Goal: Task Accomplishment & Management: Use online tool/utility

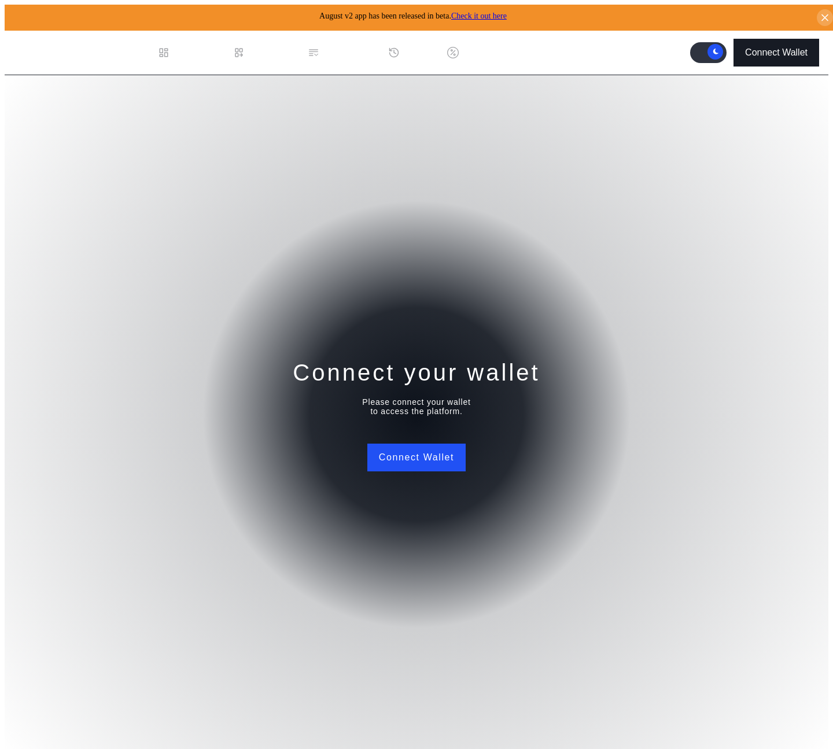
click at [779, 47] on div "Connect Wallet" at bounding box center [776, 52] width 62 height 10
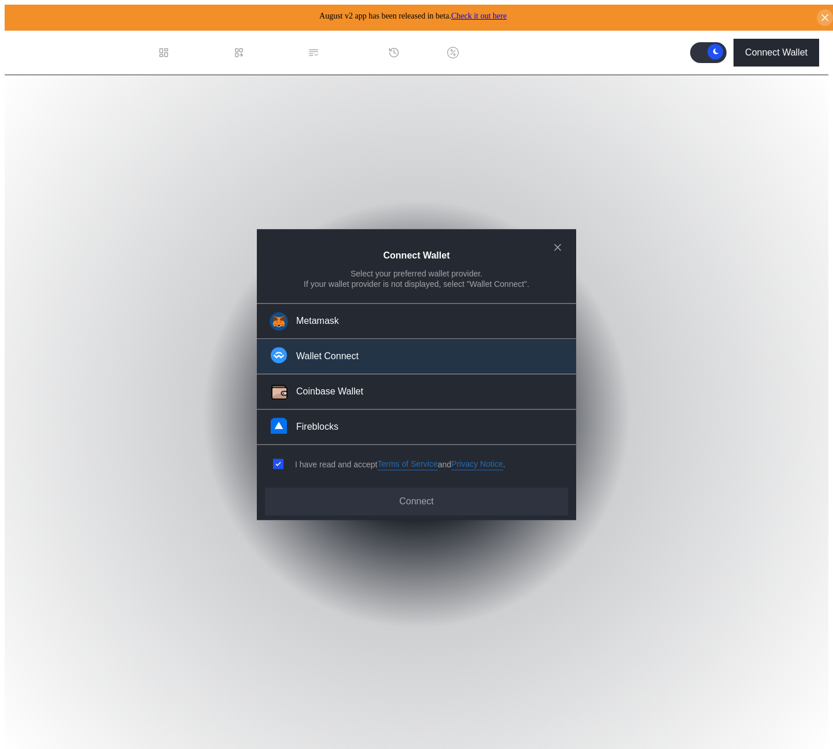
click at [361, 354] on button "Wallet Connect" at bounding box center [416, 356] width 319 height 35
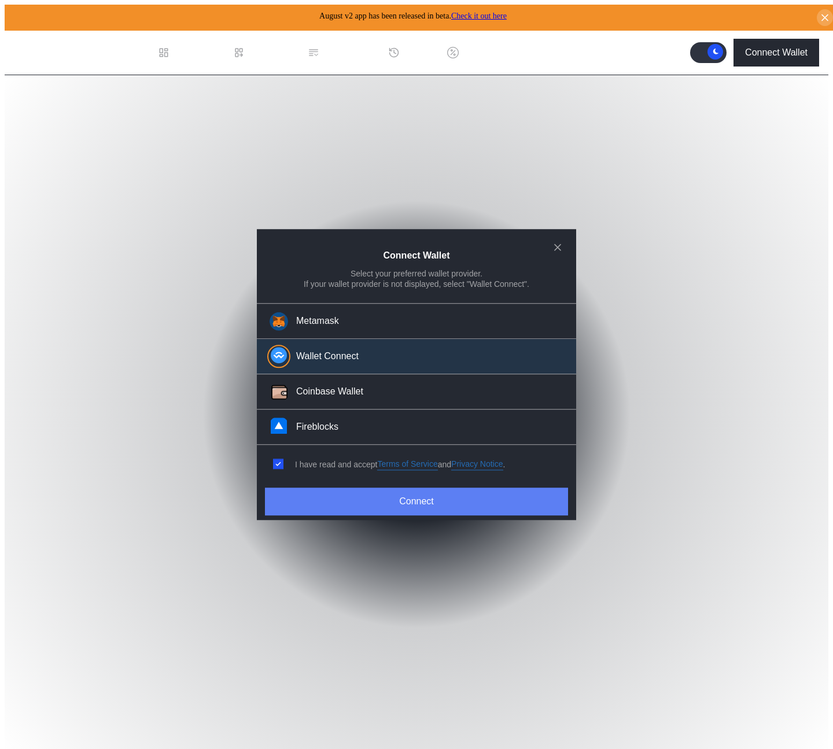
click at [350, 495] on button "Connect" at bounding box center [416, 501] width 303 height 28
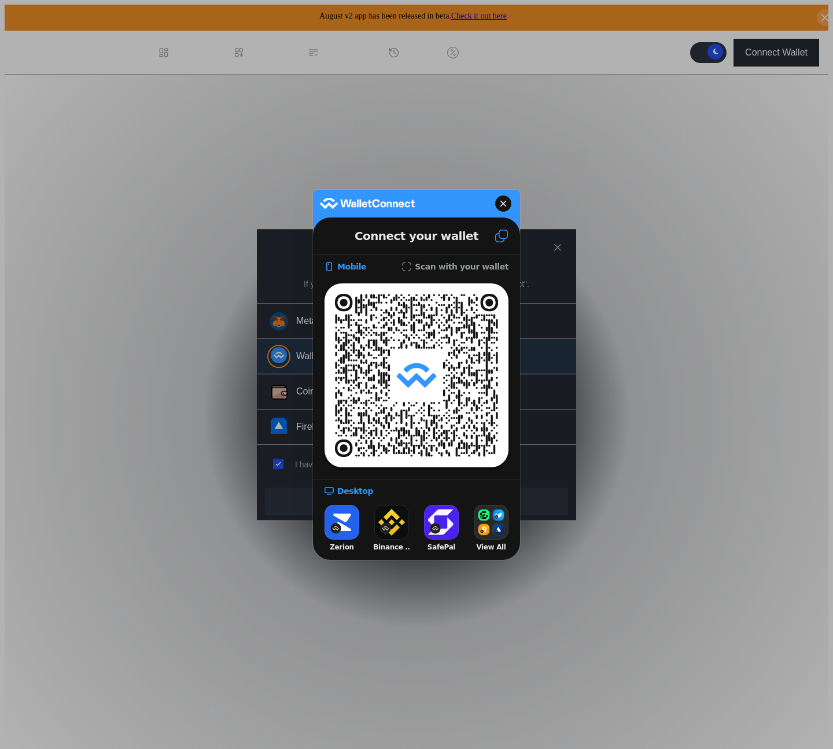
click at [509, 204] on button at bounding box center [503, 203] width 16 height 16
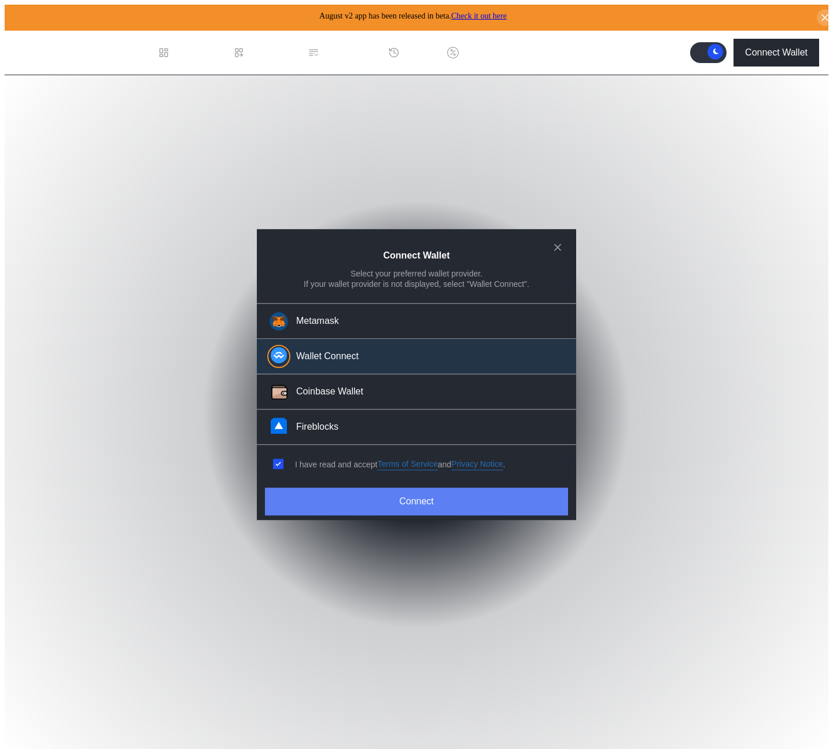
click at [437, 501] on button "Connect" at bounding box center [416, 501] width 303 height 28
click at [410, 497] on button "Connect" at bounding box center [416, 501] width 303 height 28
click at [424, 500] on button "Connect" at bounding box center [416, 501] width 303 height 28
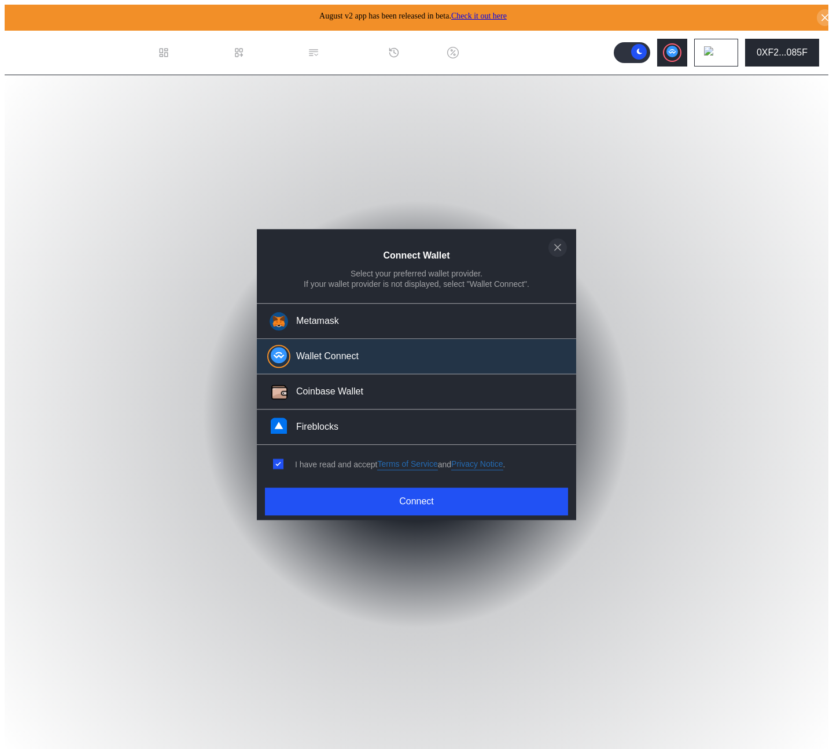
click at [555, 251] on icon "close modal" at bounding box center [558, 247] width 12 height 12
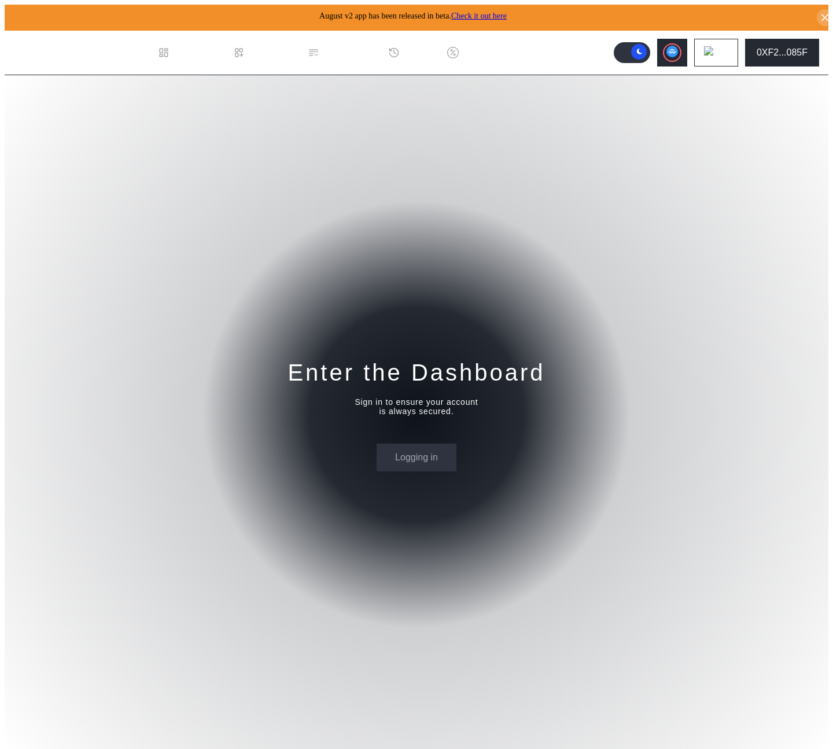
click at [633, 243] on div "Enter the Dashboard Sign in to ensure your account is always secured. Logging in" at bounding box center [416, 414] width 823 height 678
click at [568, 257] on div "Enter the Dashboard Sign in to ensure your account is always secured. Logging in" at bounding box center [416, 414] width 823 height 678
click at [453, 254] on div "Enter the Dashboard Sign in to ensure your account is always secured. Logging in" at bounding box center [416, 414] width 823 height 678
click at [728, 50] on icon at bounding box center [724, 52] width 7 height 5
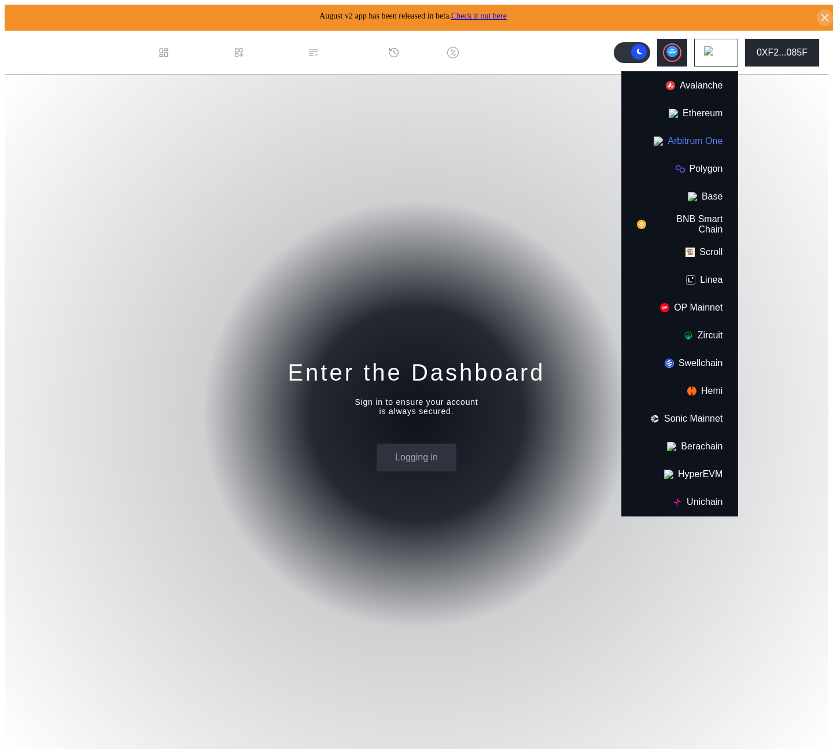
click at [705, 138] on button "Arbitrum One" at bounding box center [680, 141] width 116 height 28
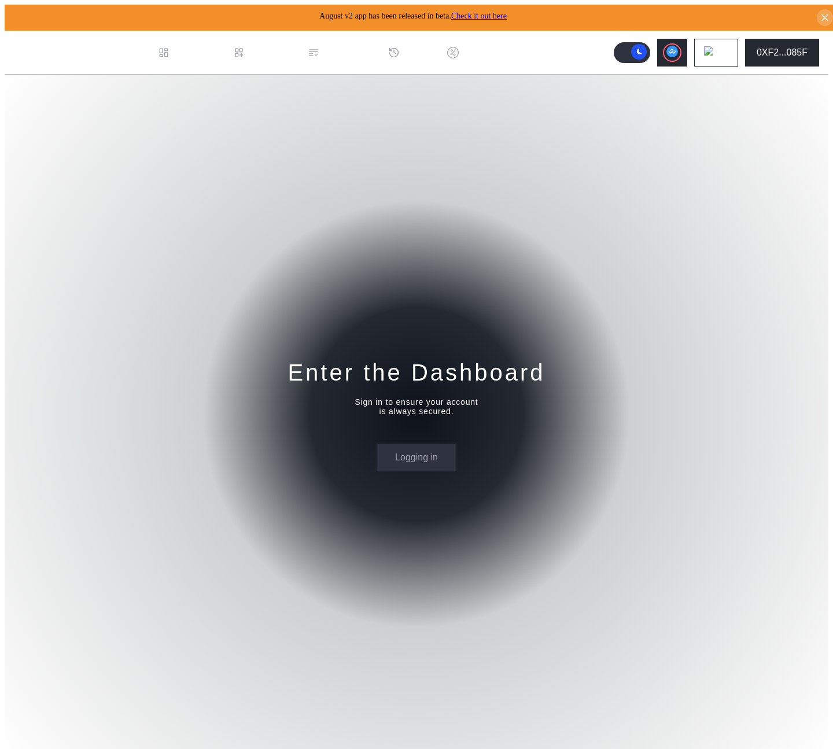
click at [785, 111] on div "Enter the Dashboard Sign in to ensure your account is always secured. Logging in" at bounding box center [416, 414] width 823 height 678
click at [528, 212] on div "Enter the Dashboard Sign in to ensure your account is always secured. Logging in" at bounding box center [416, 414] width 823 height 678
